Goal: Information Seeking & Learning: Learn about a topic

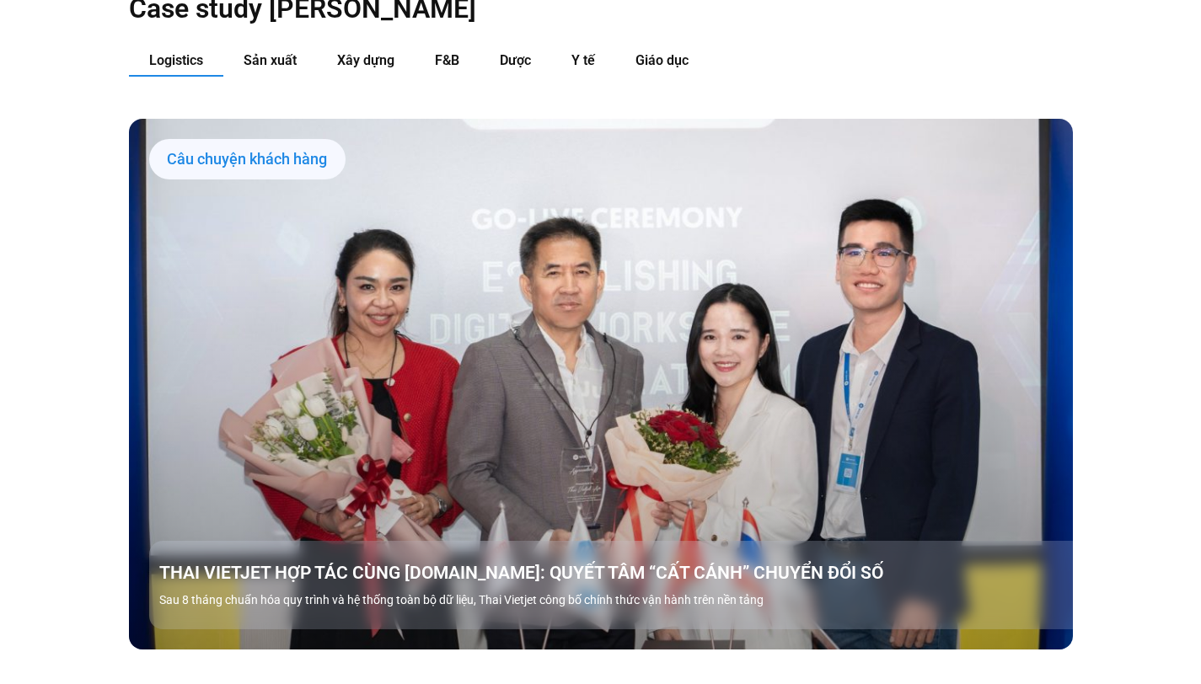
scroll to position [1822, 0]
click at [308, 46] on button "Sản xuất" at bounding box center [270, 61] width 94 height 31
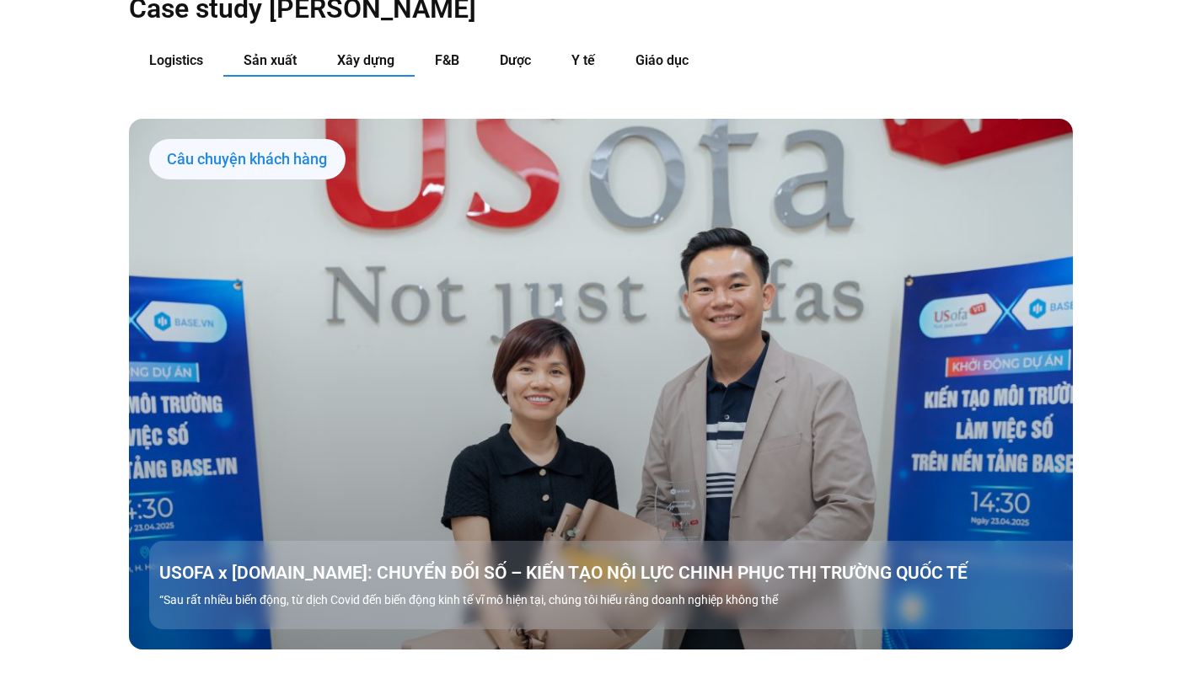
click at [340, 46] on button "Xây dựng" at bounding box center [366, 61] width 98 height 31
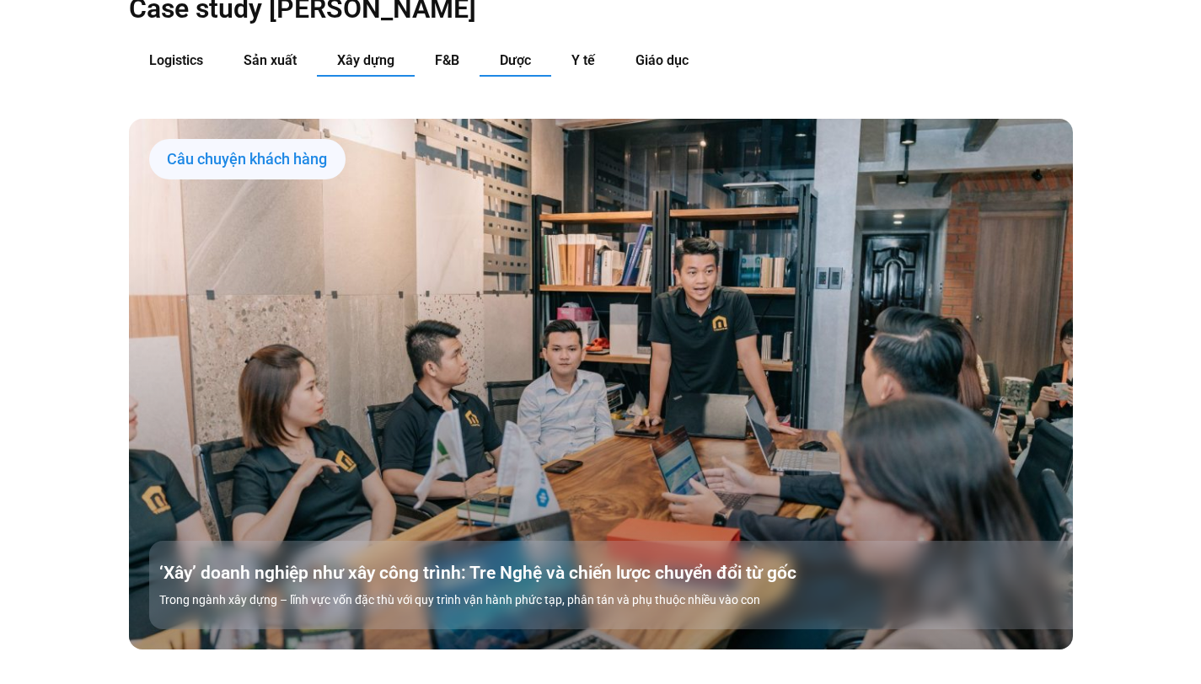
scroll to position [1814, 0]
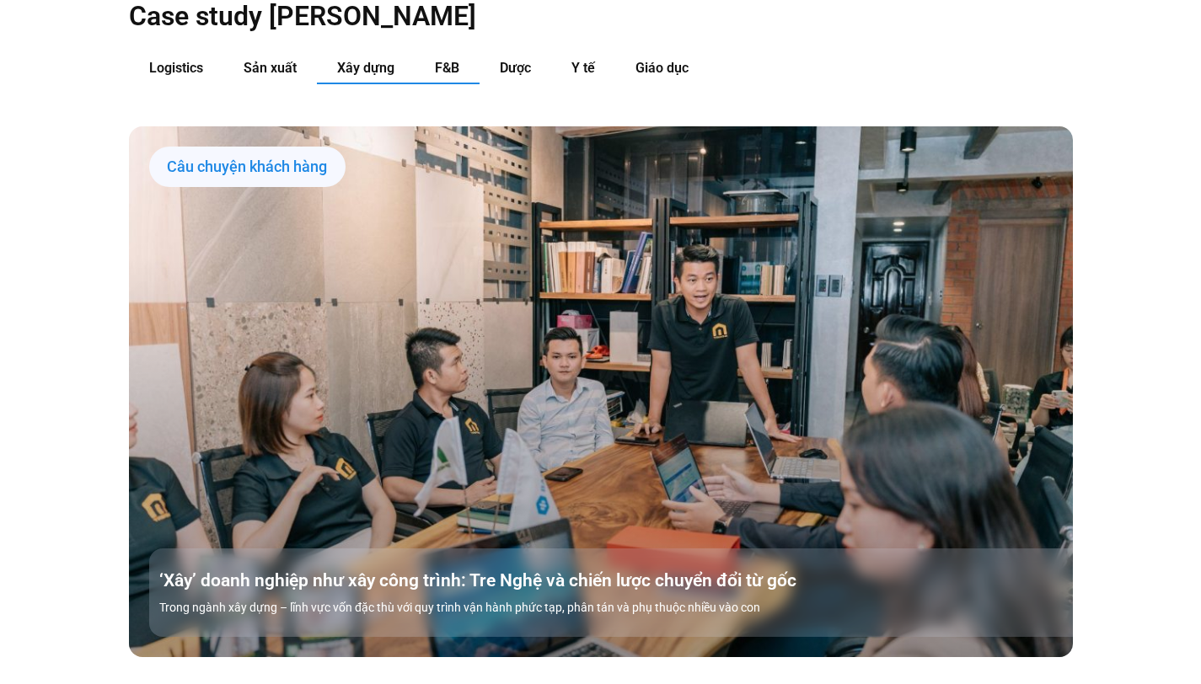
click at [469, 53] on button "F&B" at bounding box center [447, 68] width 65 height 31
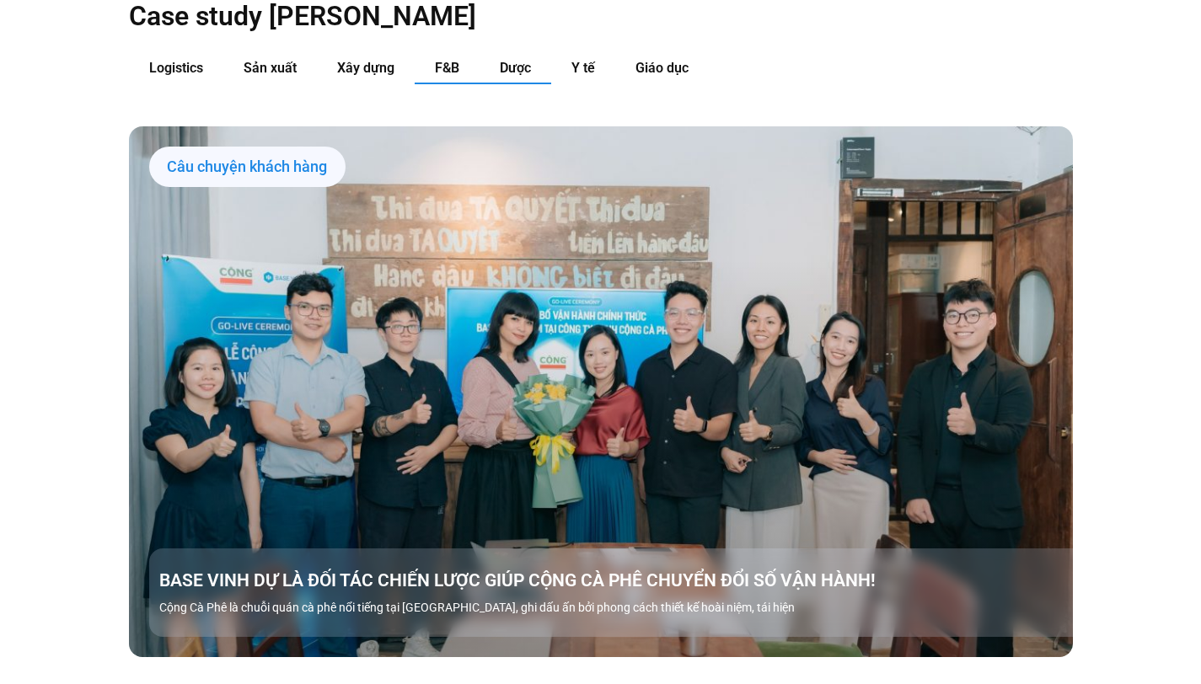
click at [507, 60] on span "Dược" at bounding box center [515, 68] width 31 height 16
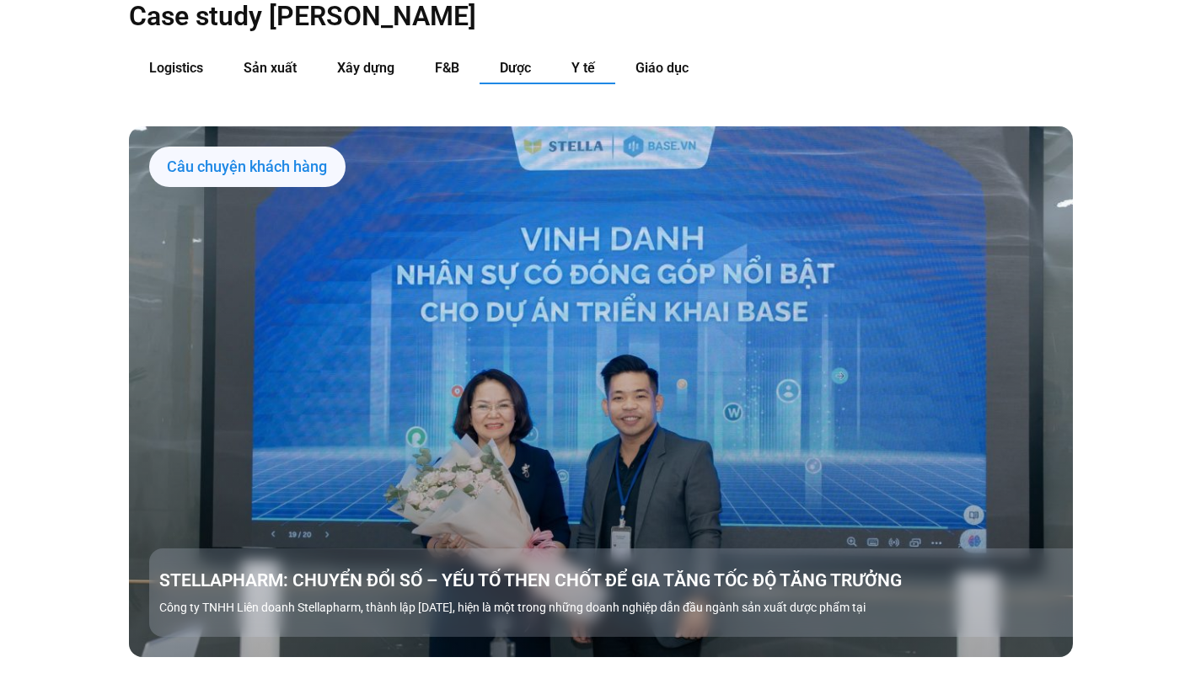
click at [572, 60] on span "Y tế" at bounding box center [583, 68] width 24 height 16
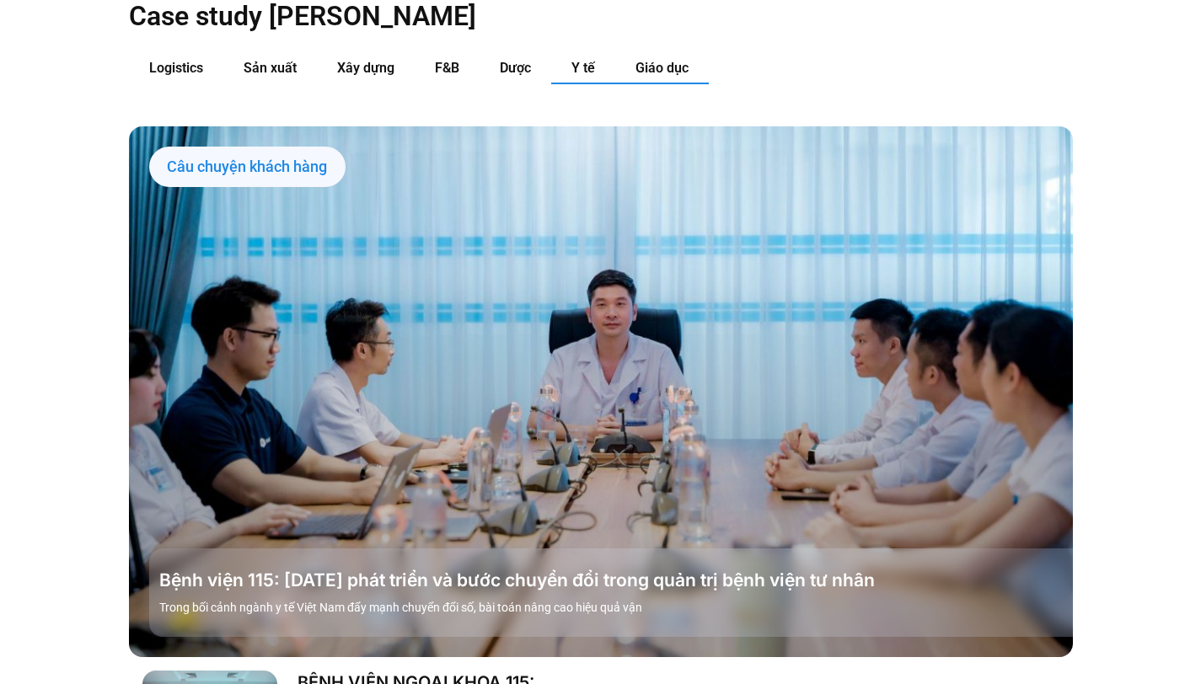
click at [698, 53] on button "Giáo dục" at bounding box center [662, 68] width 94 height 31
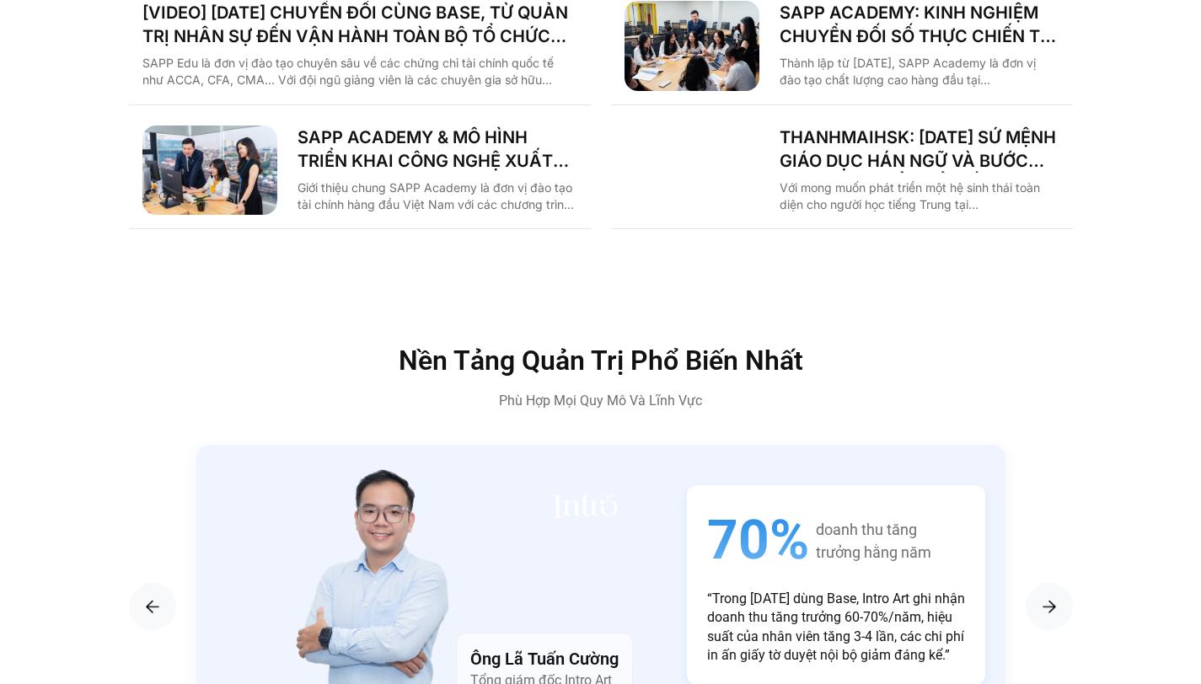
scroll to position [2310, 0]
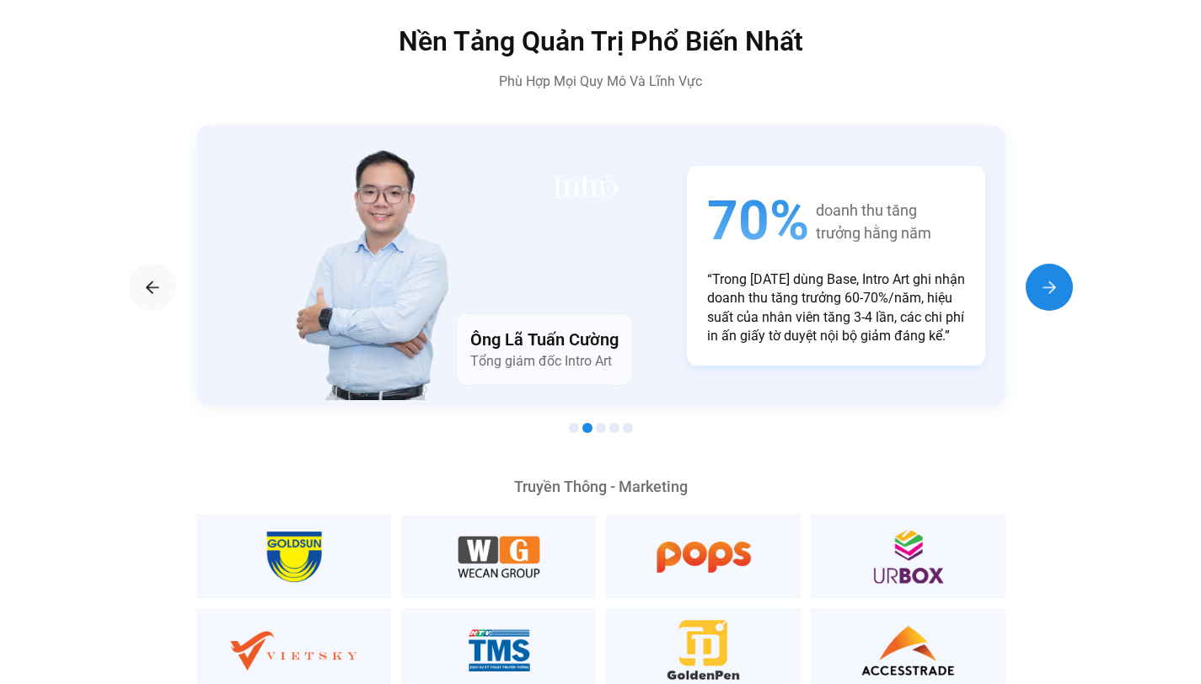
click at [1046, 277] on img "Next slide" at bounding box center [1049, 287] width 20 height 20
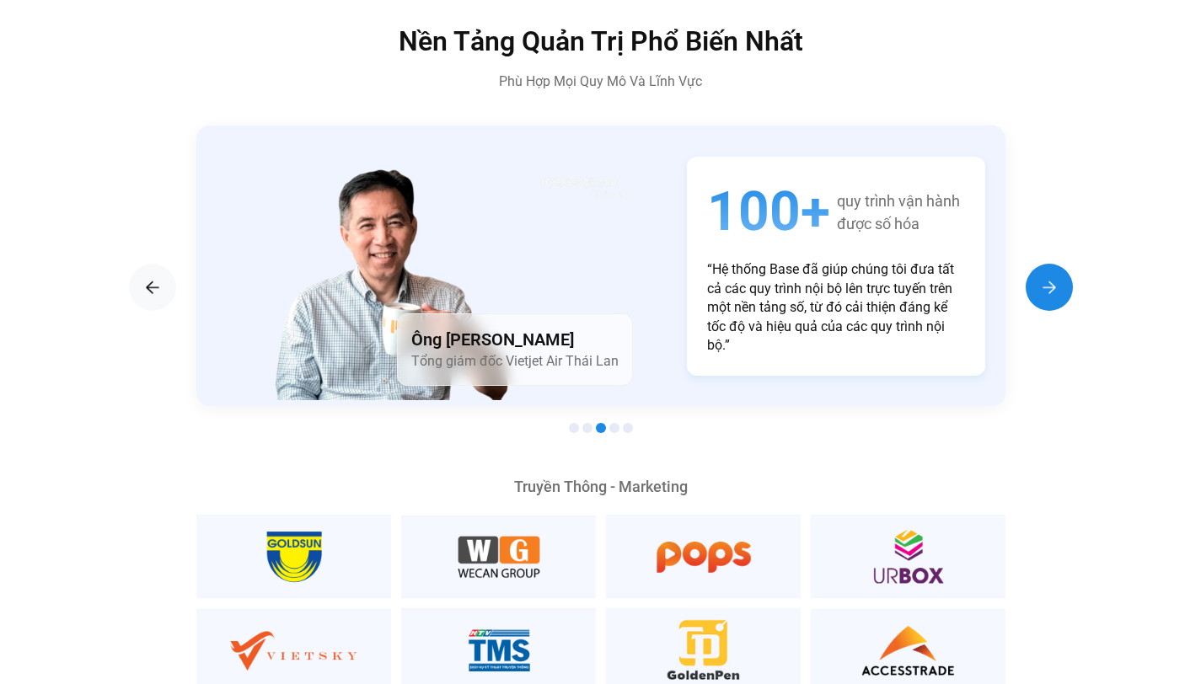
click at [1046, 277] on img "Next slide" at bounding box center [1049, 287] width 20 height 20
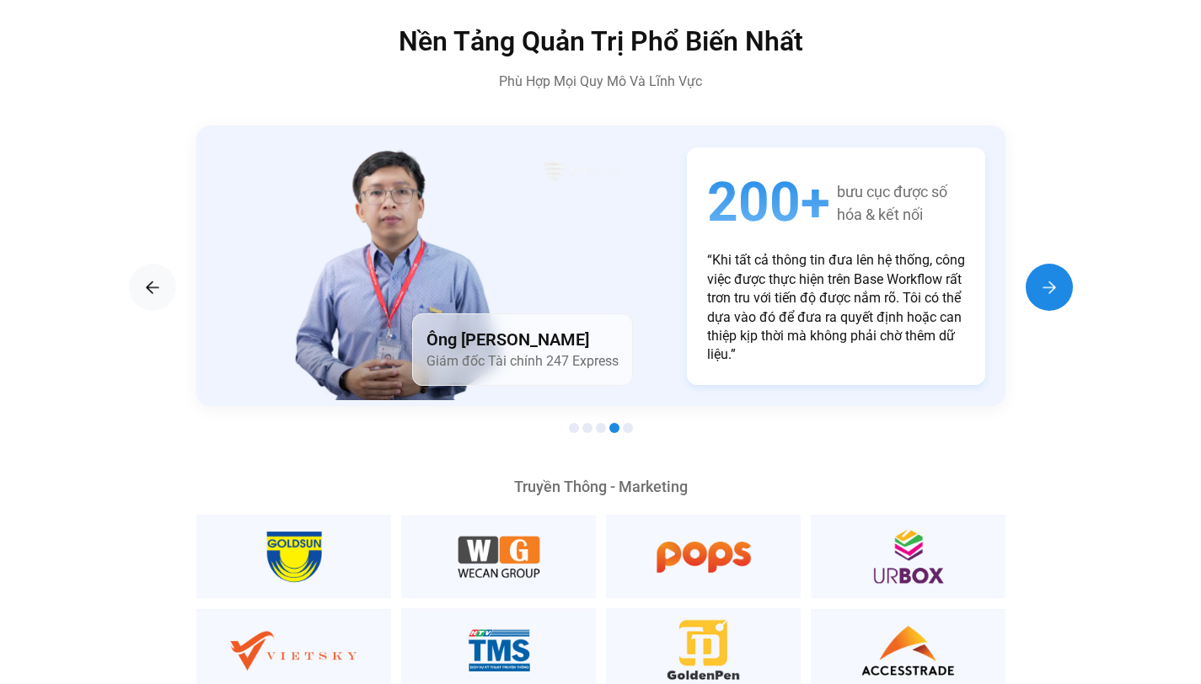
click at [1046, 277] on img "Next slide" at bounding box center [1049, 287] width 20 height 20
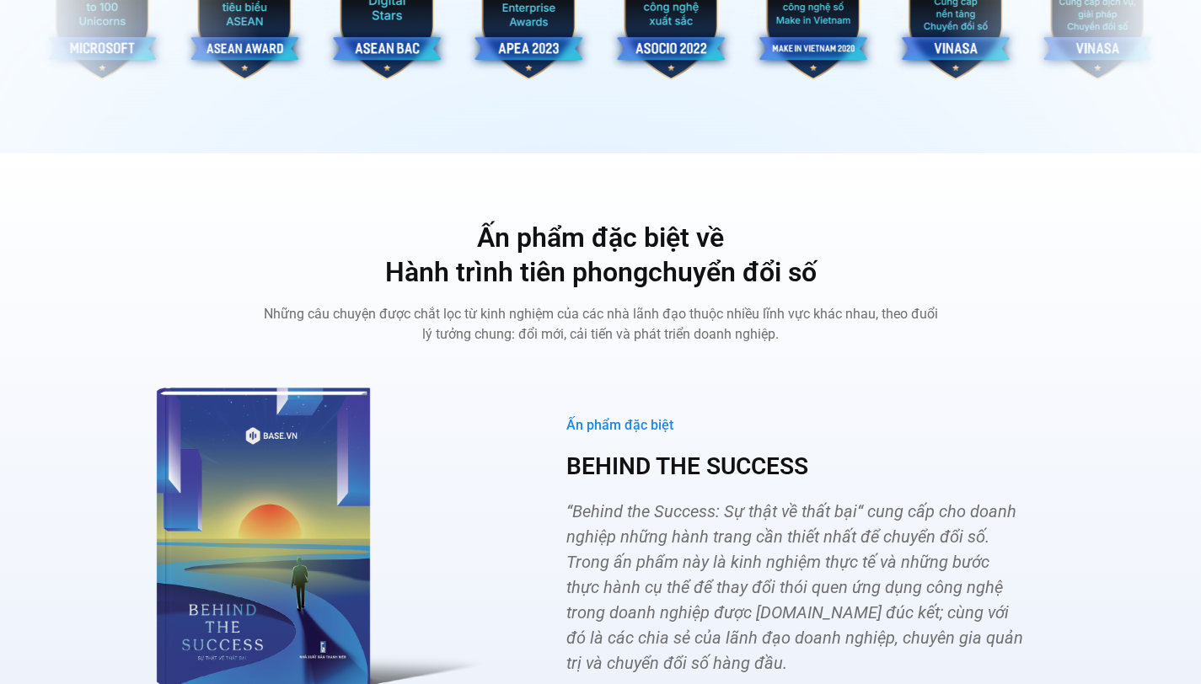
scroll to position [5304, 0]
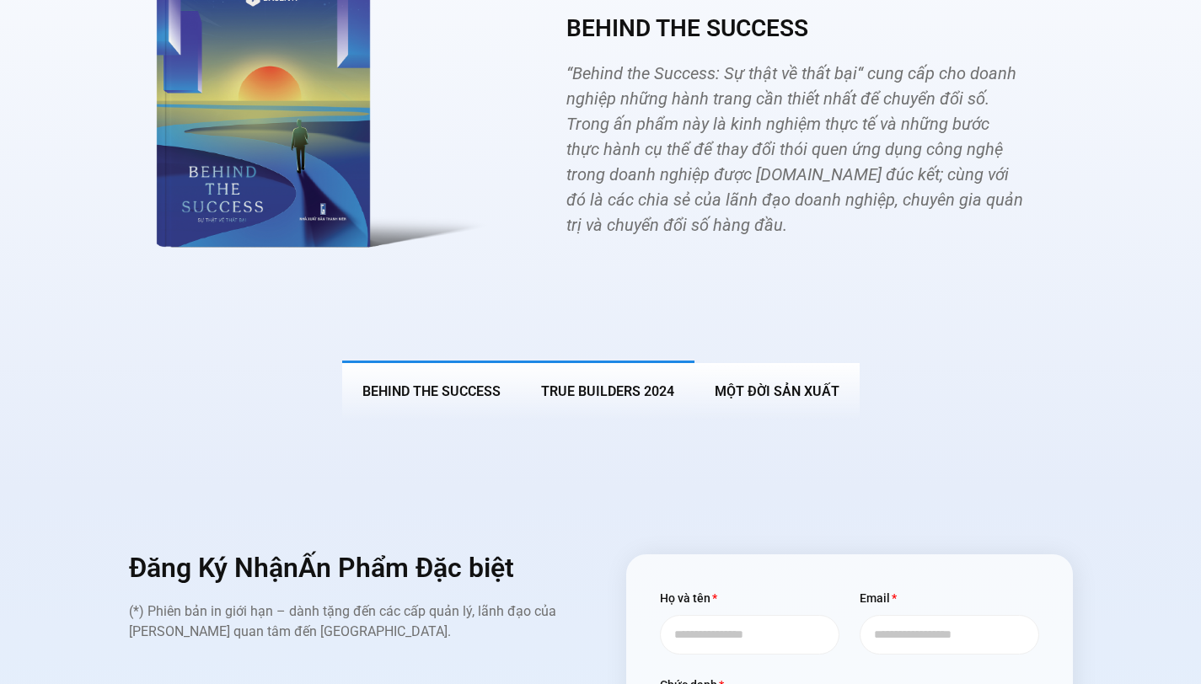
click at [638, 383] on span "True Builders 2024" at bounding box center [607, 391] width 133 height 16
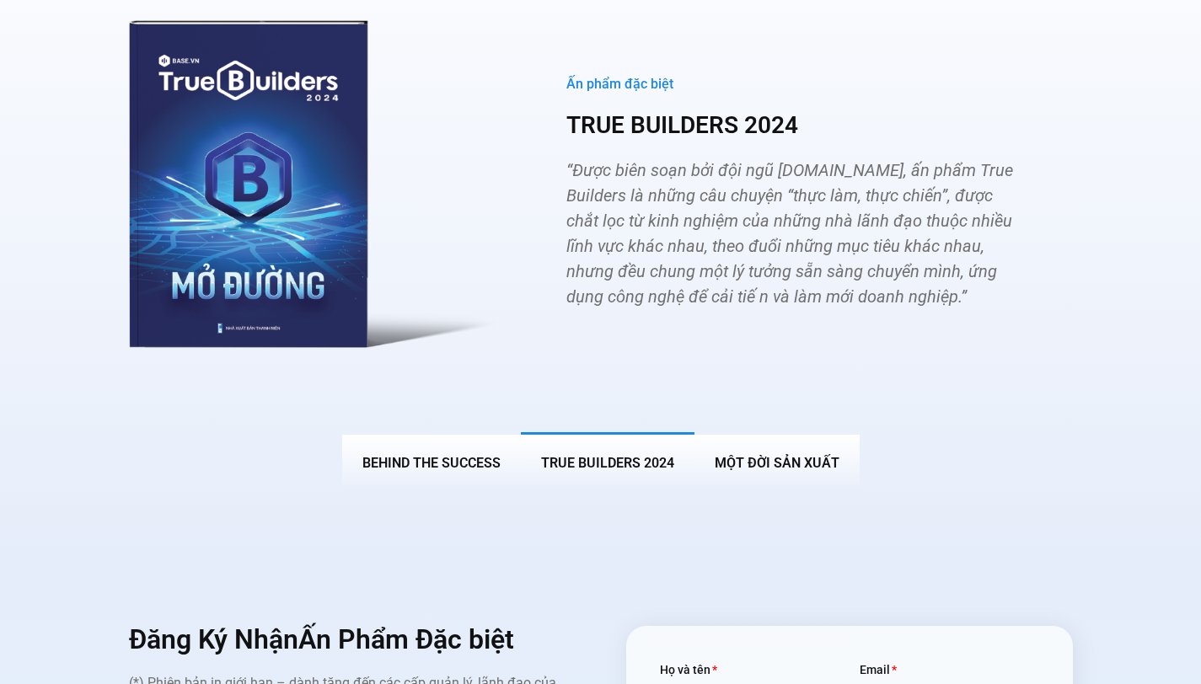
scroll to position [5574, 0]
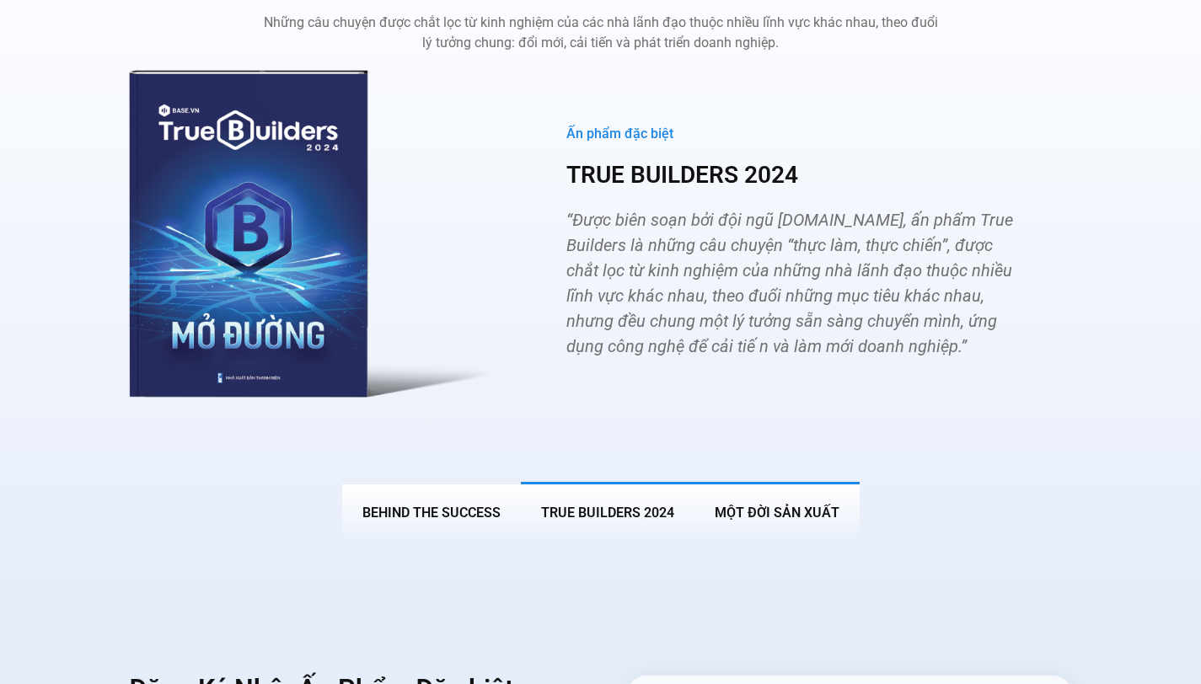
click at [748, 505] on span "MỘT ĐỜI SẢN XUẤT" at bounding box center [777, 513] width 125 height 16
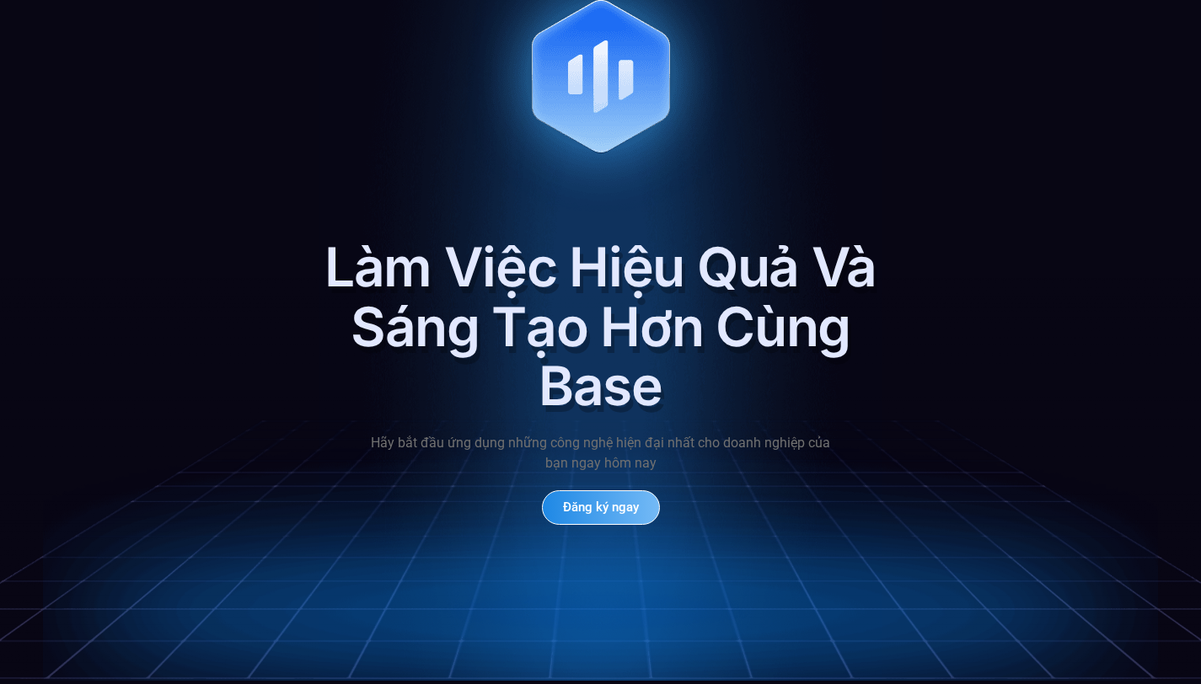
scroll to position [7031, 0]
